Goal: Task Accomplishment & Management: Use online tool/utility

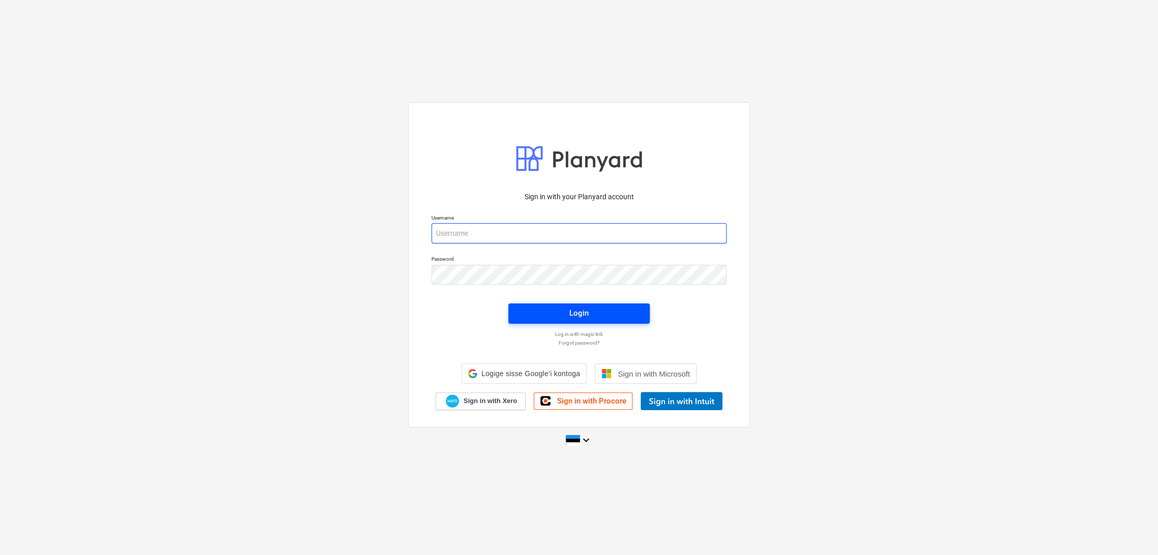
type input "[EMAIL_ADDRESS][DOMAIN_NAME]"
click at [582, 319] on div "Login" at bounding box center [578, 313] width 19 height 13
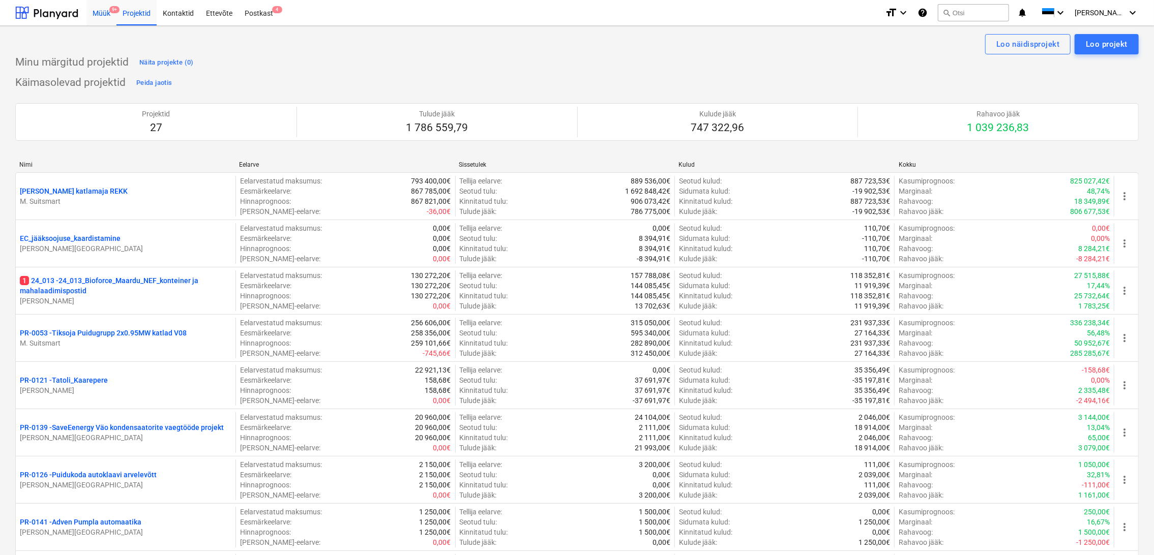
click at [101, 12] on div "Müük 9+" at bounding box center [101, 12] width 30 height 26
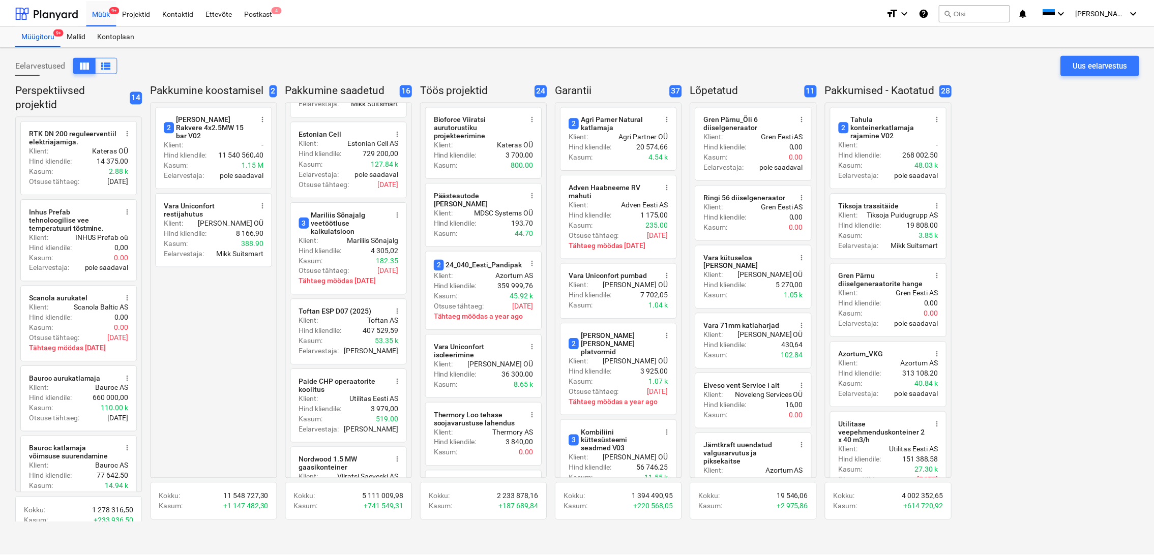
scroll to position [678, 0]
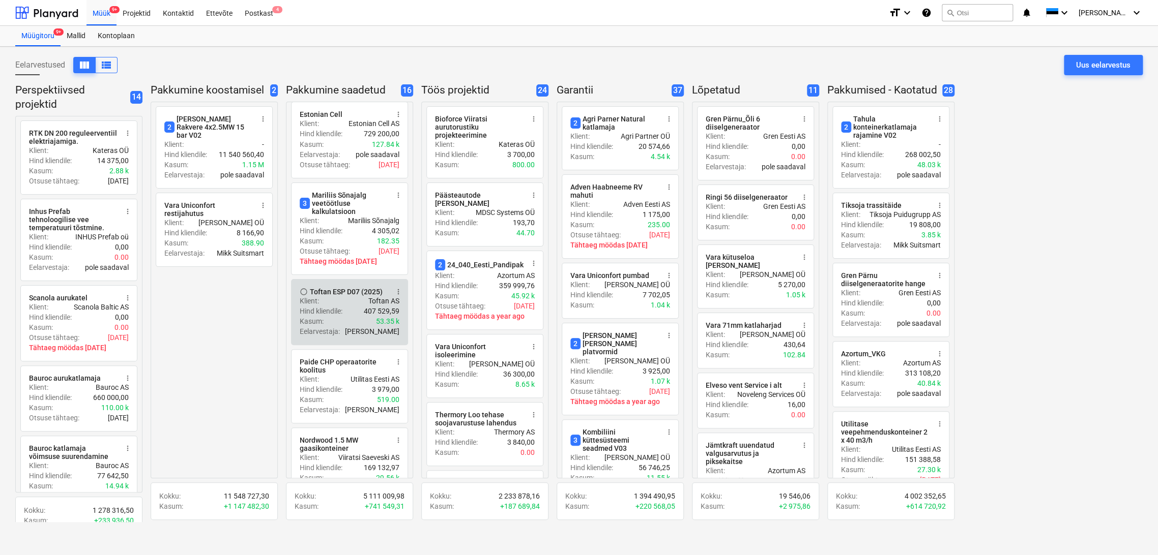
click at [361, 306] on div "Hind kliendile : 407 529,59" at bounding box center [350, 311] width 100 height 10
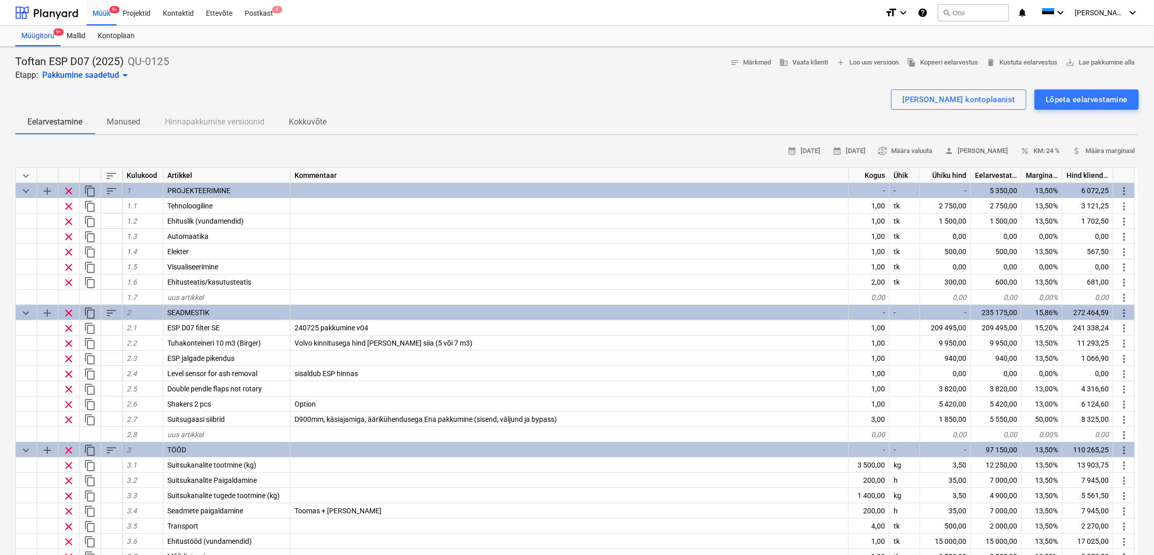
type textarea "x"
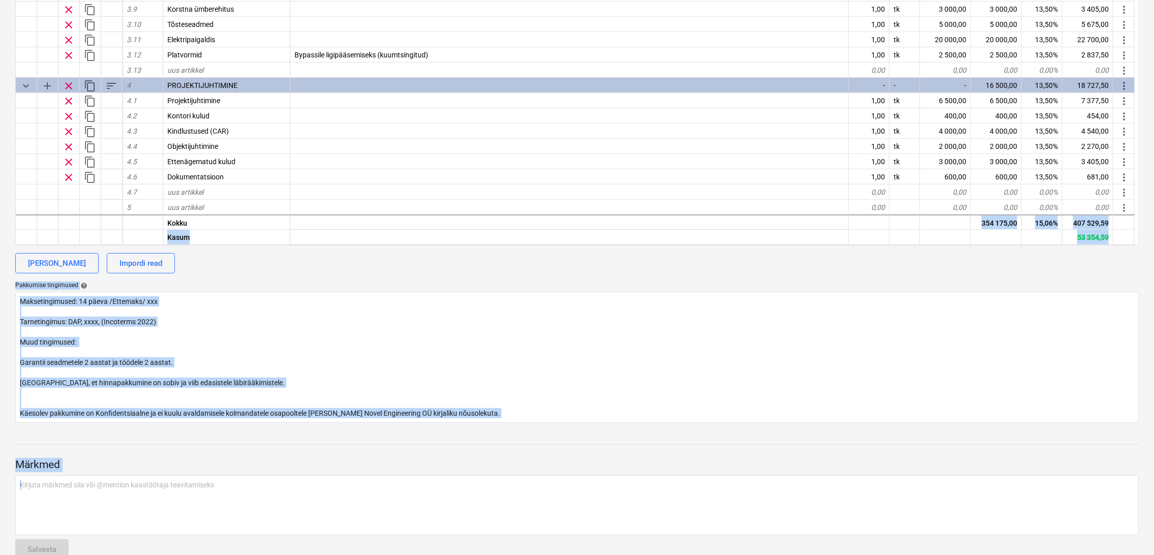
scroll to position [387, 0]
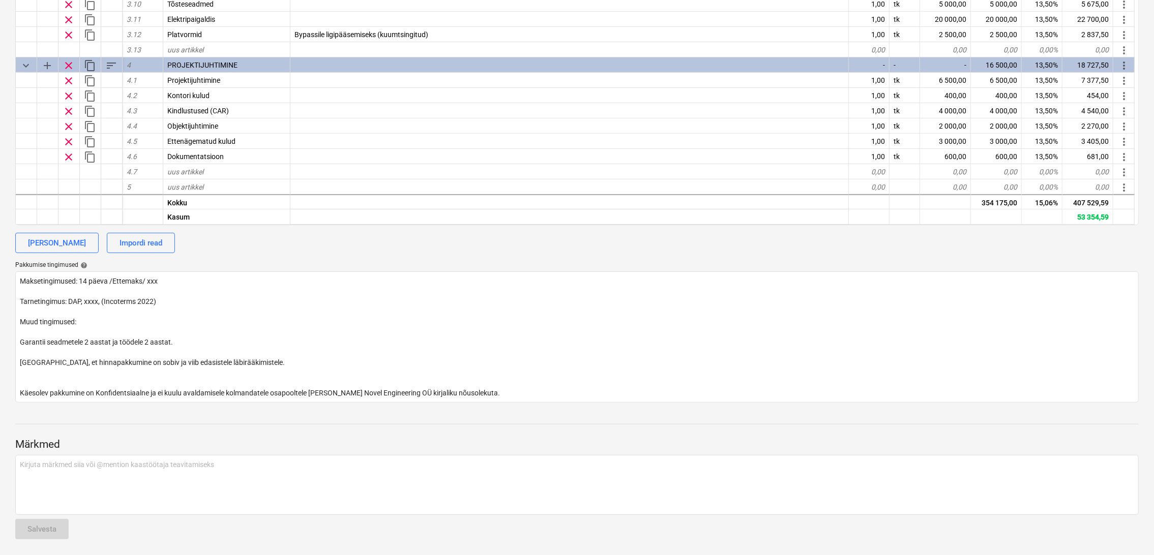
click at [550, 418] on div at bounding box center [577, 415] width 1124 height 8
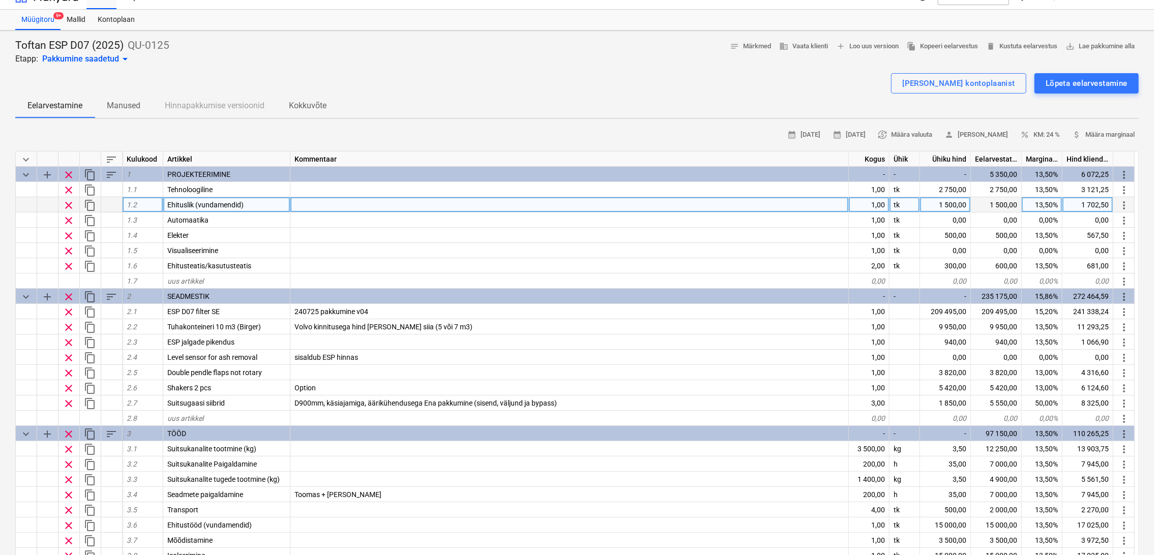
scroll to position [0, 0]
